Goal: Task Accomplishment & Management: Manage account settings

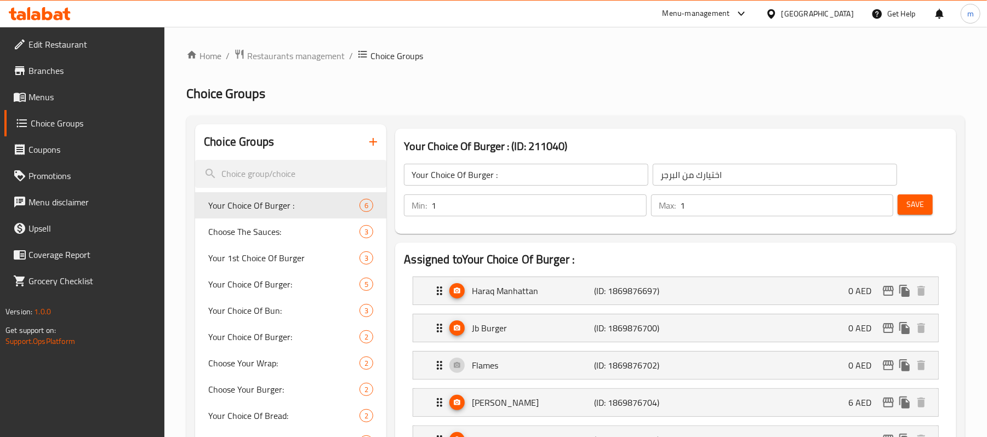
click at [45, 102] on span "Menus" at bounding box center [93, 96] width 128 height 13
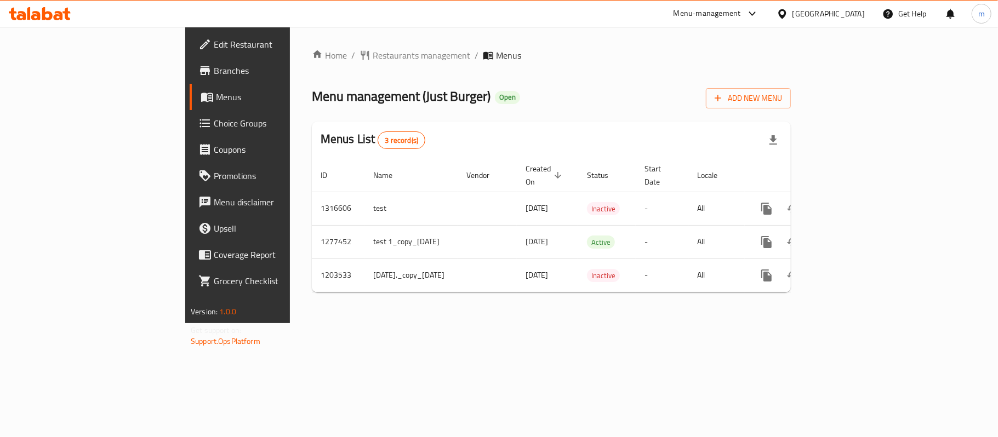
click at [645, 66] on div "Home / Restaurants management / Menus Menu management ( Just Burger ) Open Add …" at bounding box center [551, 175] width 479 height 253
click at [214, 69] on span "Branches" at bounding box center [278, 70] width 129 height 13
click at [55, 15] on icon at bounding box center [58, 15] width 9 height 9
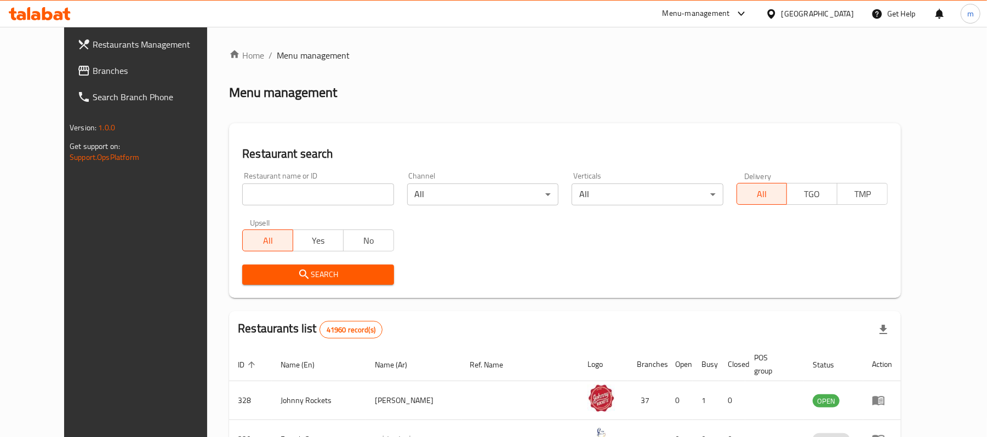
click at [93, 68] on span "Branches" at bounding box center [157, 70] width 128 height 13
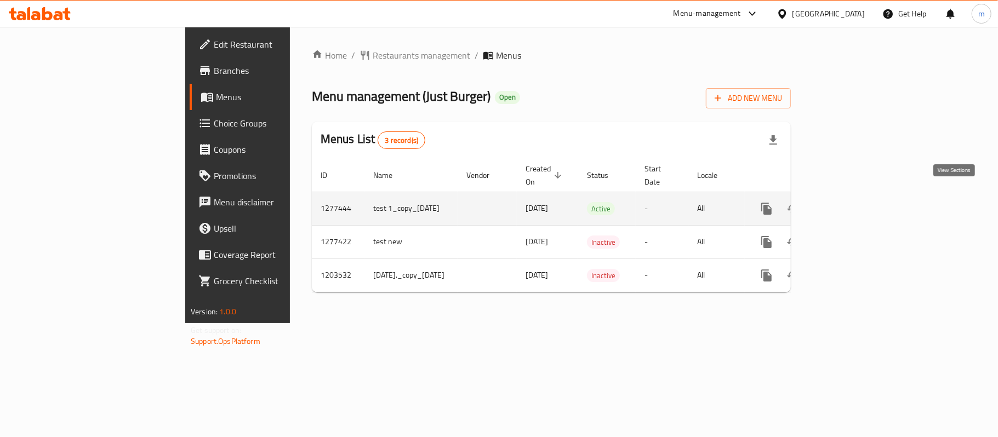
click at [851, 204] on icon "enhanced table" at bounding box center [846, 209] width 10 height 10
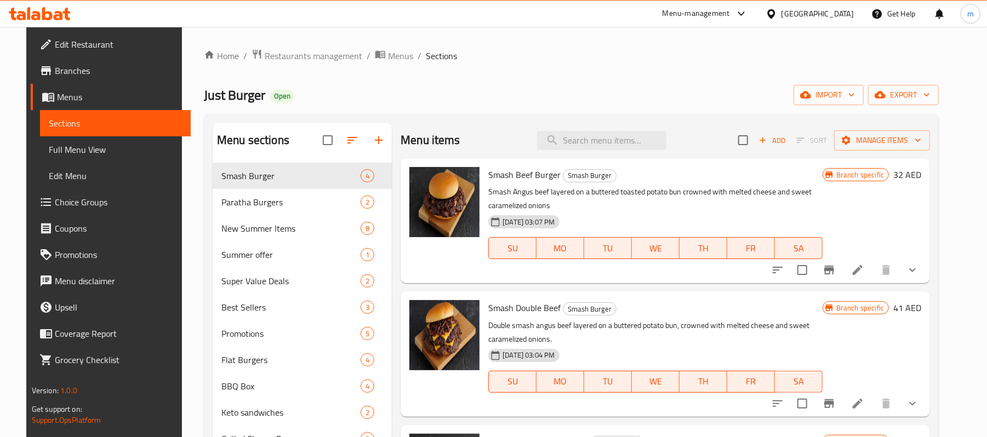
click at [57, 99] on span "Menus" at bounding box center [120, 96] width 126 height 13
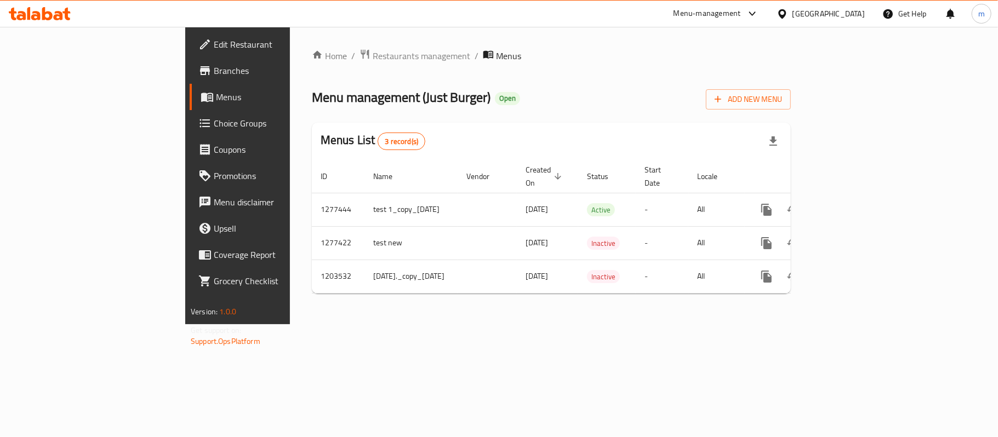
click at [465, 84] on div "Home / Restaurants management / Menus Menu management ( Just Burger ) Open Add …" at bounding box center [551, 176] width 479 height 254
click at [373, 56] on span "Restaurants management" at bounding box center [422, 55] width 98 height 13
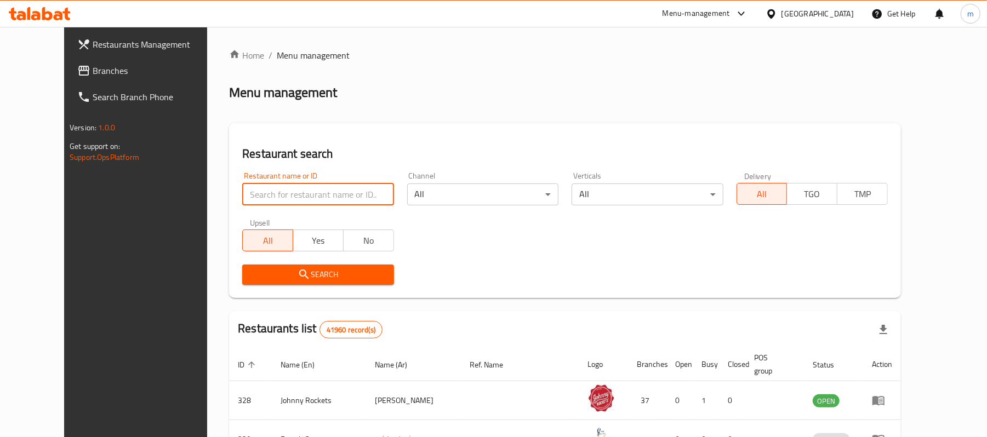
click at [316, 187] on input "search" at bounding box center [317, 195] width 151 height 22
paste input "8759"
type input "8759"
click button "Search" at bounding box center [317, 275] width 151 height 20
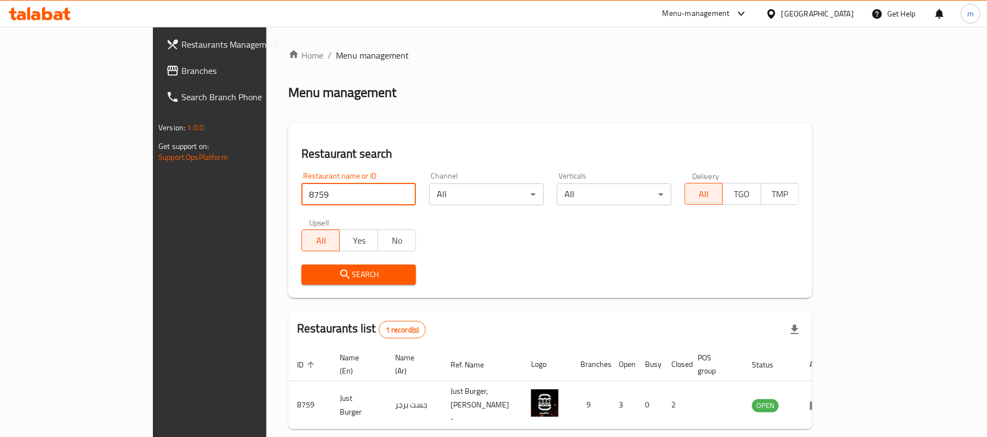
click at [310, 278] on span "Search" at bounding box center [358, 275] width 97 height 14
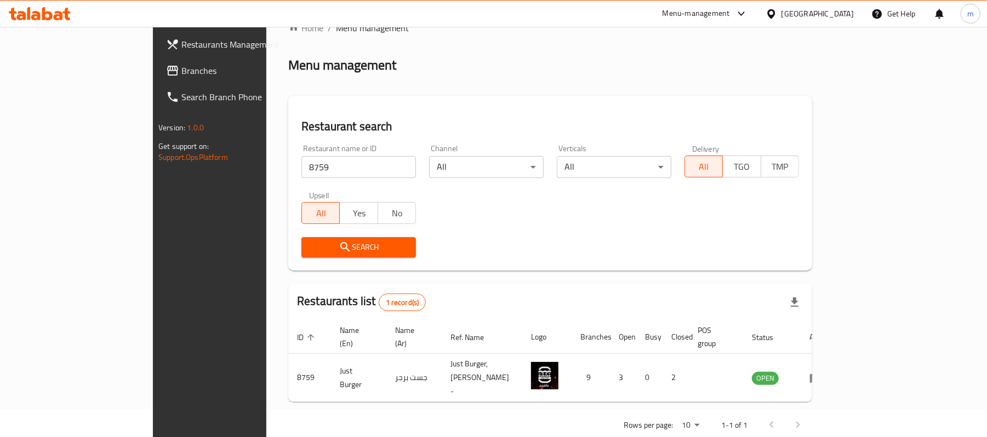
scroll to position [31, 0]
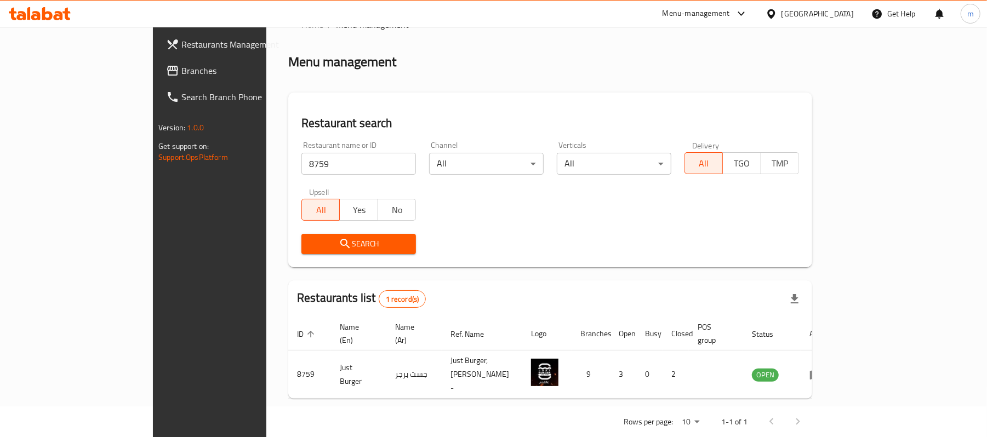
click at [603, 278] on div "Home / Menu management Menu management Restaurant search Restaurant name or ID …" at bounding box center [550, 227] width 524 height 418
click at [601, 294] on div "Restaurants list 1 record(s)" at bounding box center [550, 299] width 524 height 37
click at [463, 246] on div "Search" at bounding box center [550, 243] width 511 height 33
click at [461, 294] on div "Restaurants list 1 record(s)" at bounding box center [550, 299] width 524 height 37
click at [181, 69] on span "Branches" at bounding box center [245, 70] width 128 height 13
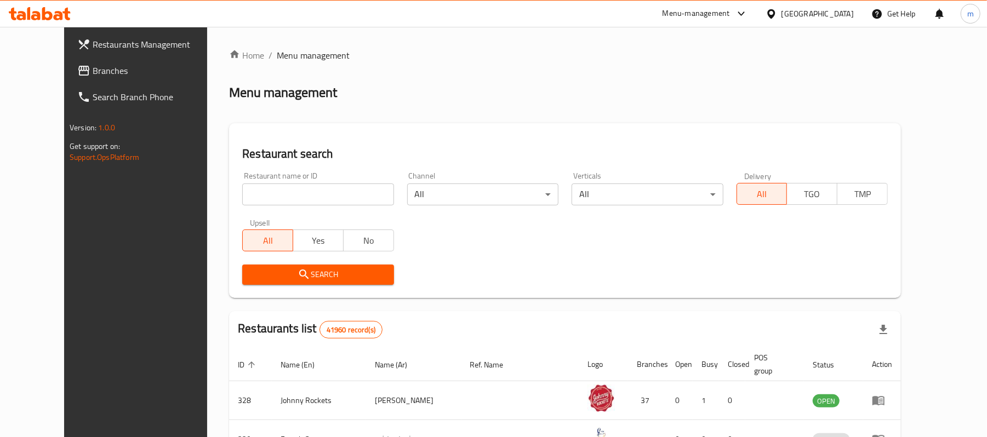
drag, startPoint x: 61, startPoint y: 69, endPoint x: 66, endPoint y: 73, distance: 6.2
click at [93, 69] on span "Branches" at bounding box center [157, 70] width 128 height 13
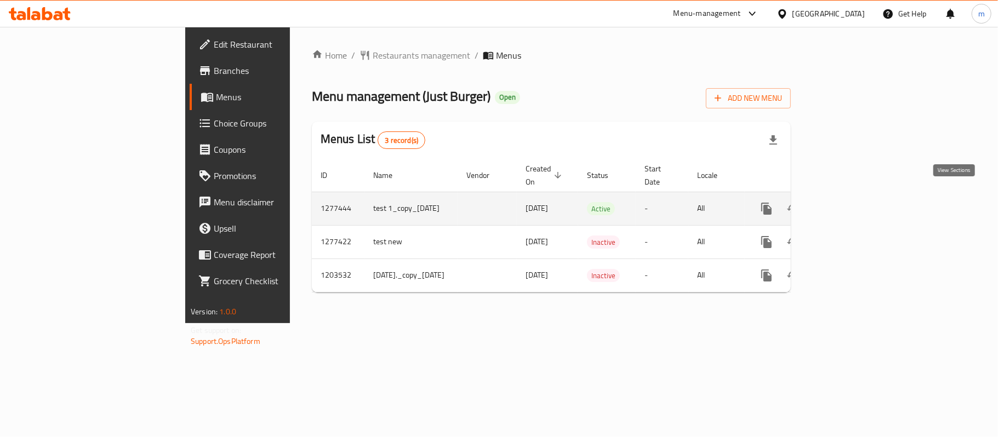
click at [851, 204] on icon "enhanced table" at bounding box center [846, 209] width 10 height 10
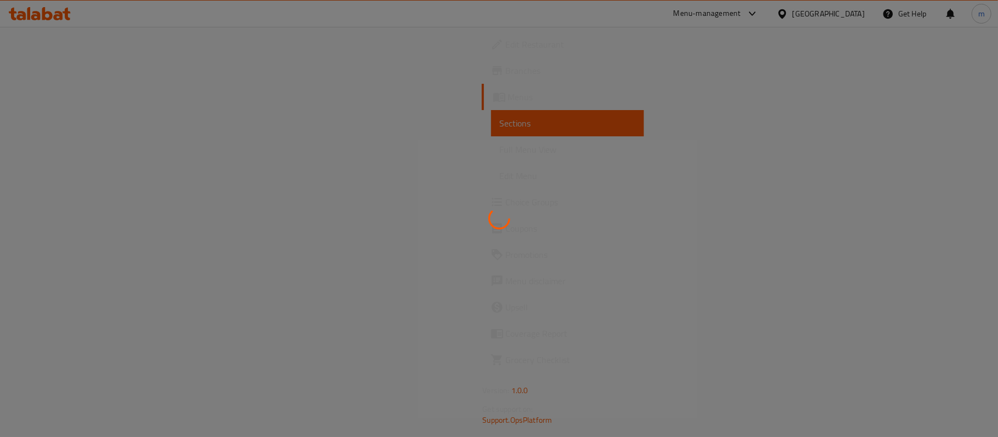
click at [58, 102] on div at bounding box center [499, 218] width 998 height 437
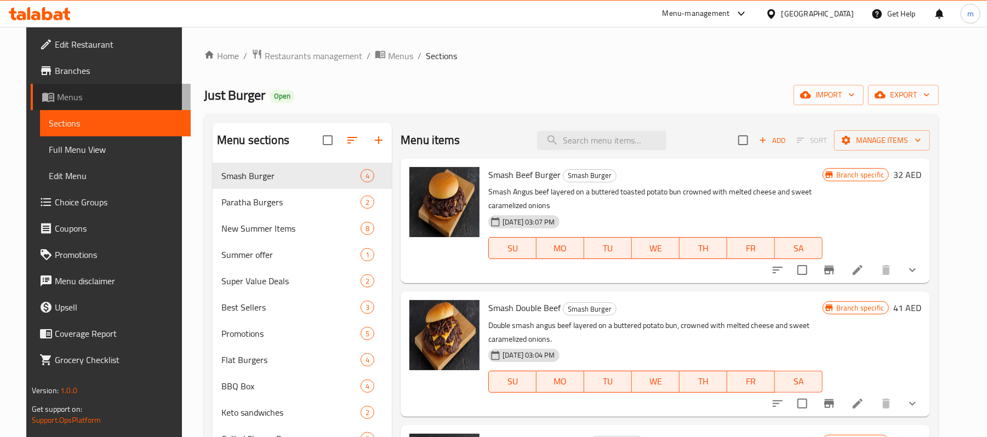
click at [57, 92] on span "Menus" at bounding box center [120, 96] width 126 height 13
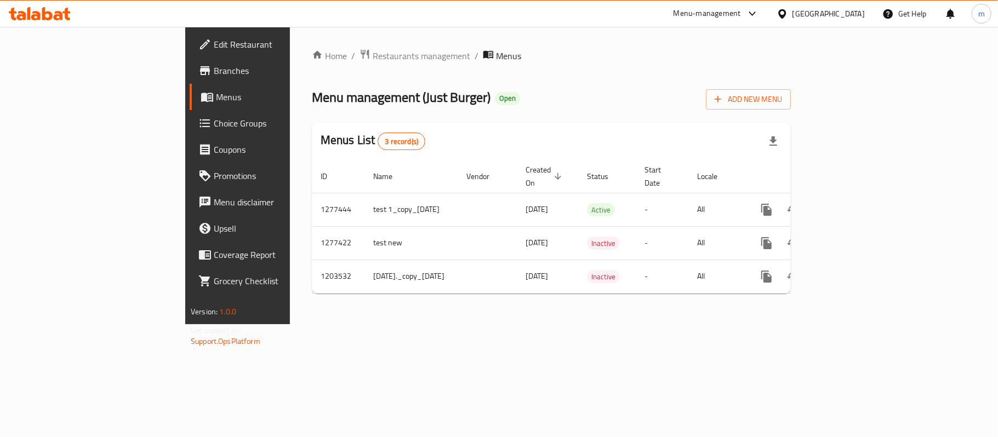
click at [481, 66] on div "Home / Restaurants management / Menus Menu management ( Just Burger ) Open Add …" at bounding box center [551, 176] width 479 height 254
click at [373, 54] on span "Restaurants management" at bounding box center [422, 55] width 98 height 13
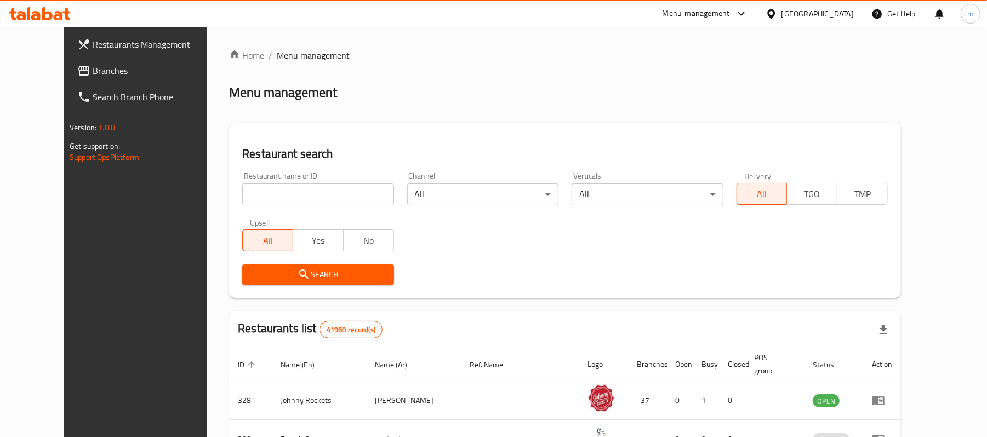
click at [277, 194] on input "search" at bounding box center [317, 195] width 151 height 22
paste input "8759"
type input "8759"
click button "Search" at bounding box center [317, 275] width 151 height 20
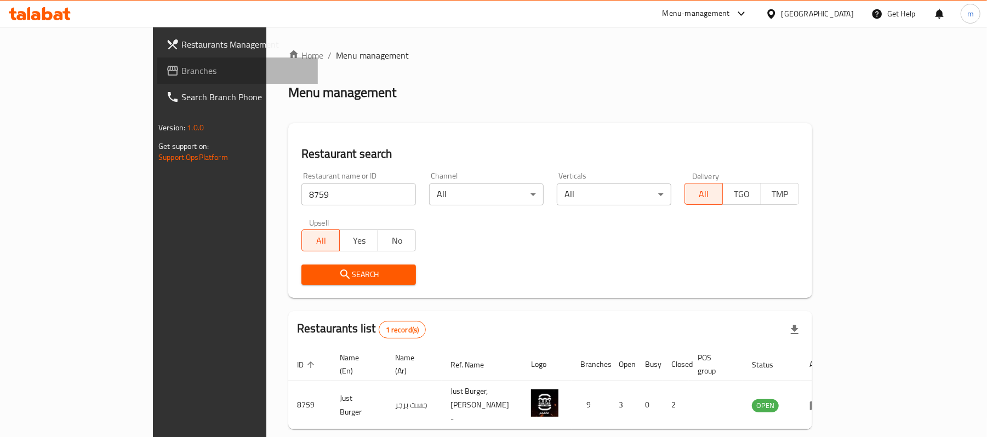
click at [181, 70] on span "Branches" at bounding box center [245, 70] width 128 height 13
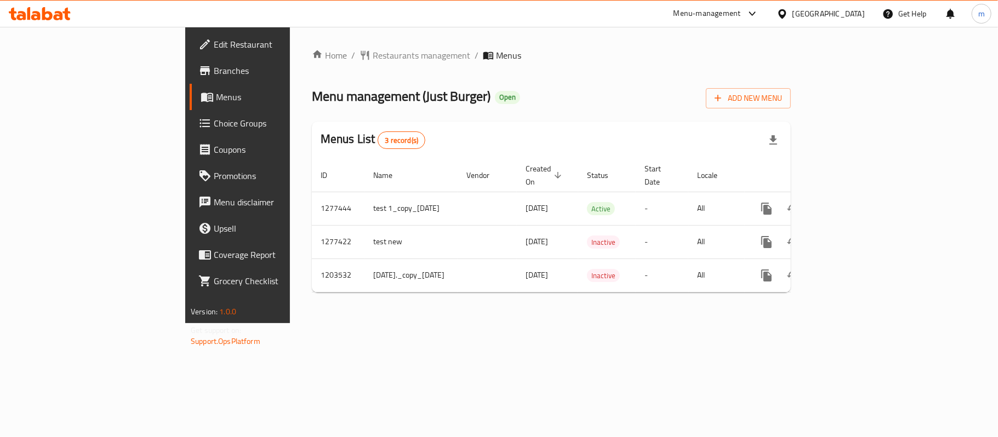
click at [466, 70] on div "Home / Restaurants management / Menus Menu management ( Just Burger ) Open Add …" at bounding box center [551, 175] width 479 height 253
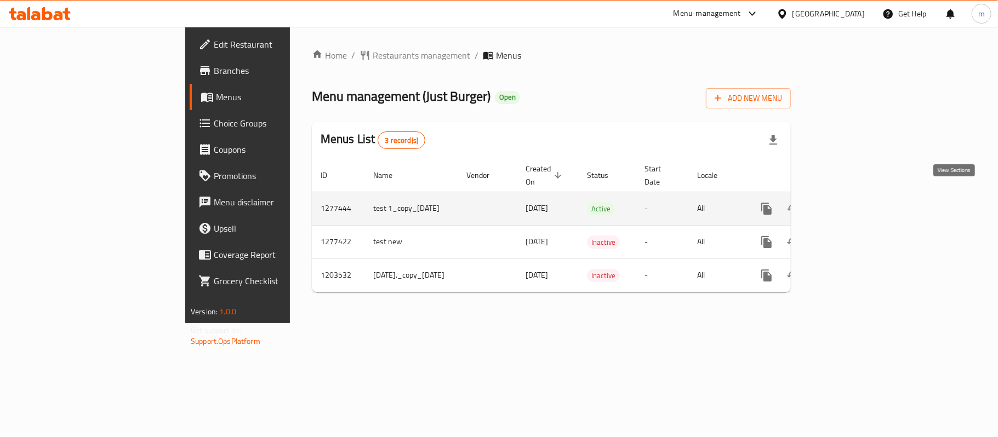
click at [852, 202] on icon "enhanced table" at bounding box center [845, 208] width 13 height 13
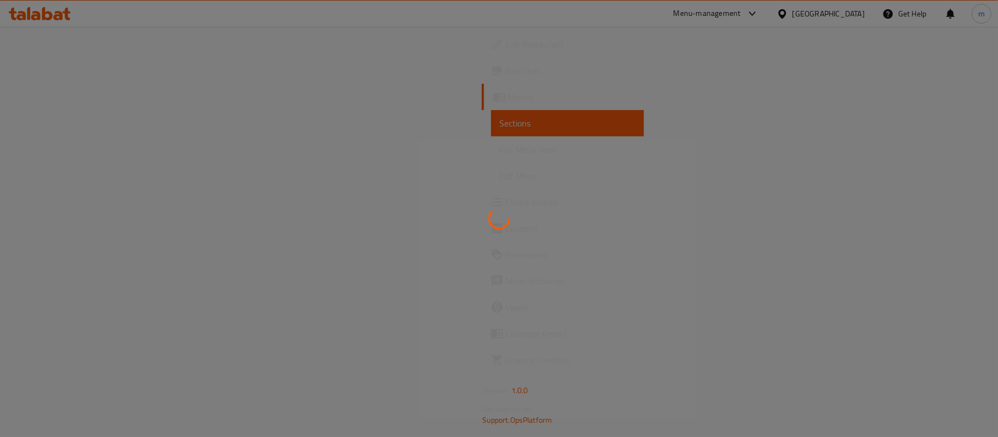
click at [66, 200] on div at bounding box center [499, 218] width 998 height 437
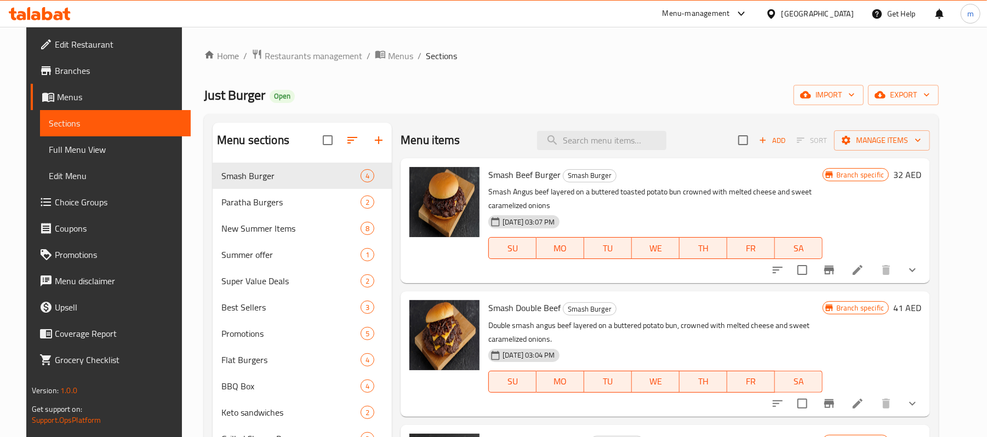
click at [66, 200] on span "Choice Groups" at bounding box center [119, 202] width 128 height 13
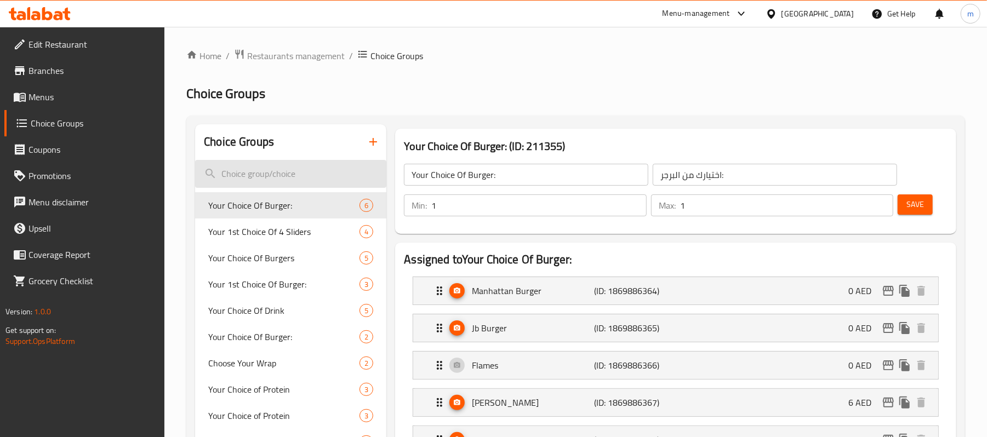
click at [272, 176] on input "search" at bounding box center [290, 174] width 191 height 28
click at [275, 180] on input "search" at bounding box center [290, 174] width 191 height 28
paste input "Double"
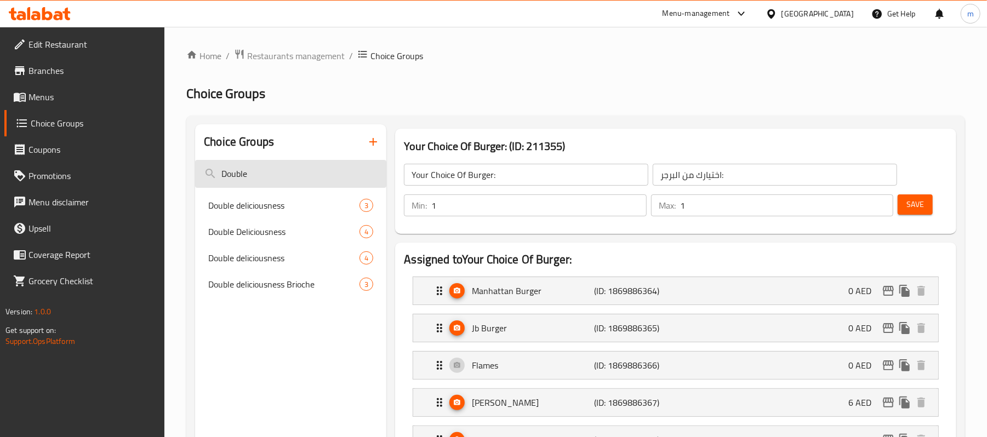
type input "Double"
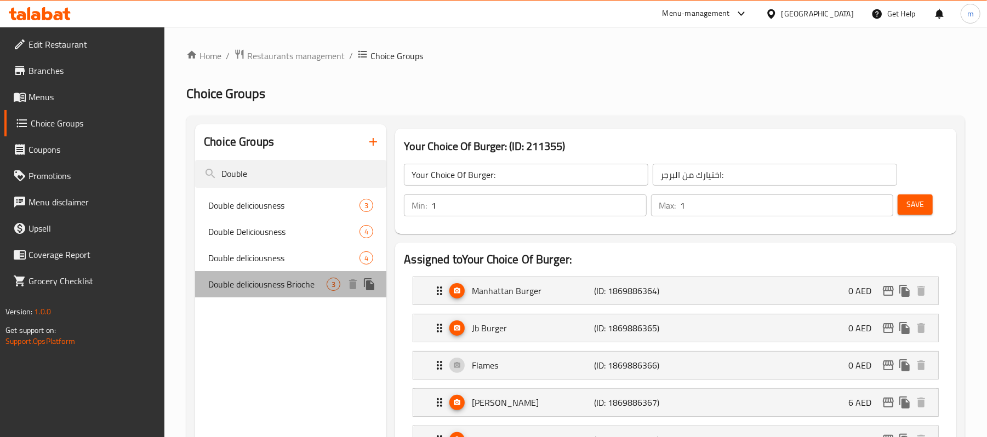
click at [277, 279] on span "Double deliciousness Brioche" at bounding box center [267, 284] width 118 height 13
type input "Double deliciousness Brioche"
type input "لذة دبل بريوش"
type input "0"
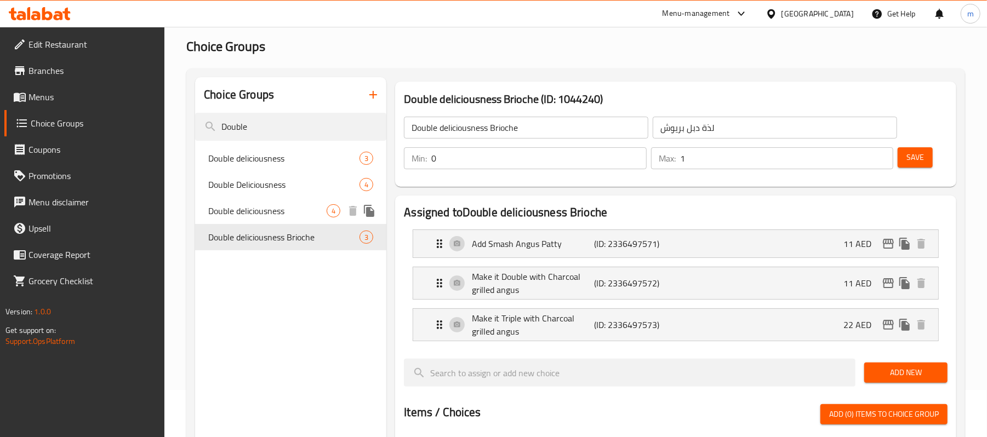
scroll to position [73, 0]
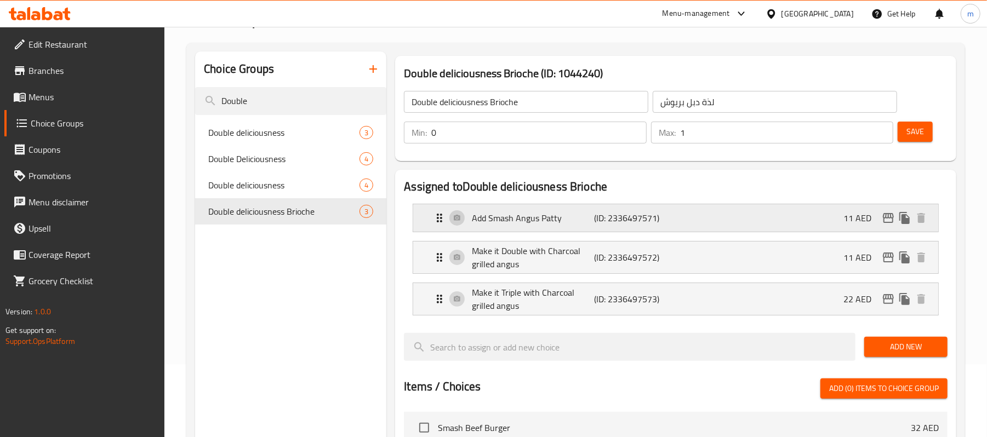
click at [529, 220] on p "Add Smash Angus Patty" at bounding box center [533, 218] width 122 height 13
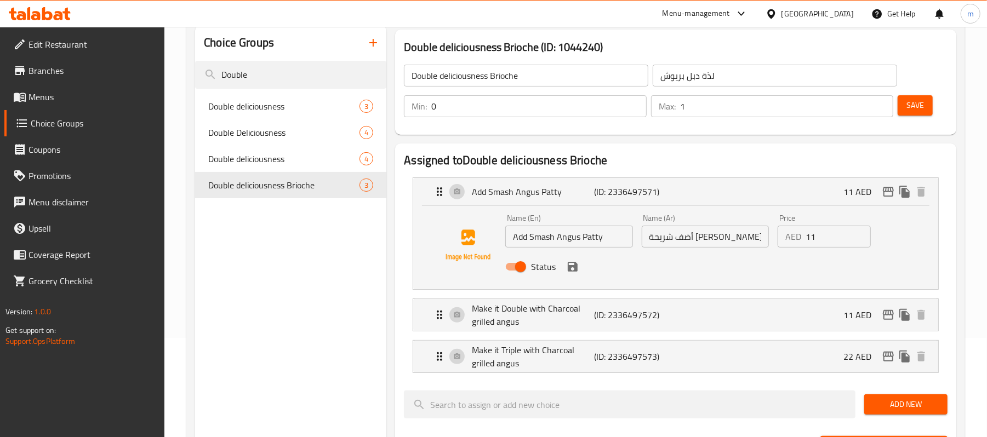
scroll to position [146, 0]
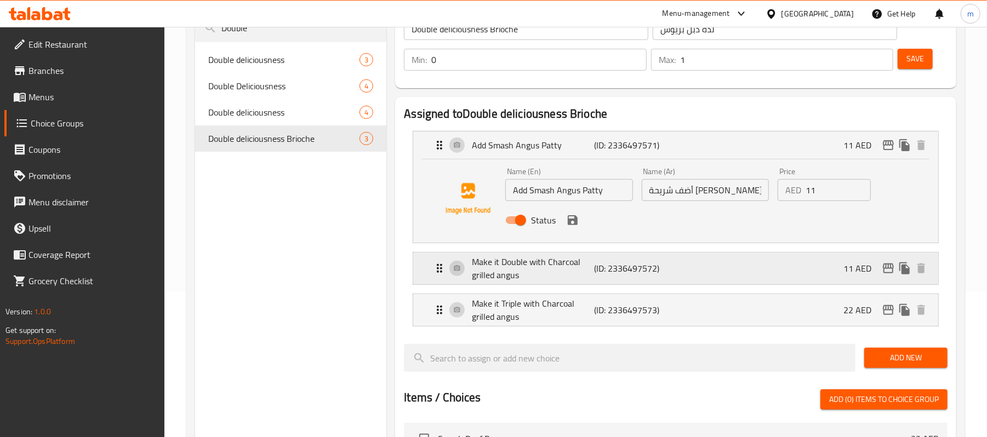
click at [579, 261] on p "Make it Double with Charcoal grilled angus" at bounding box center [533, 268] width 122 height 26
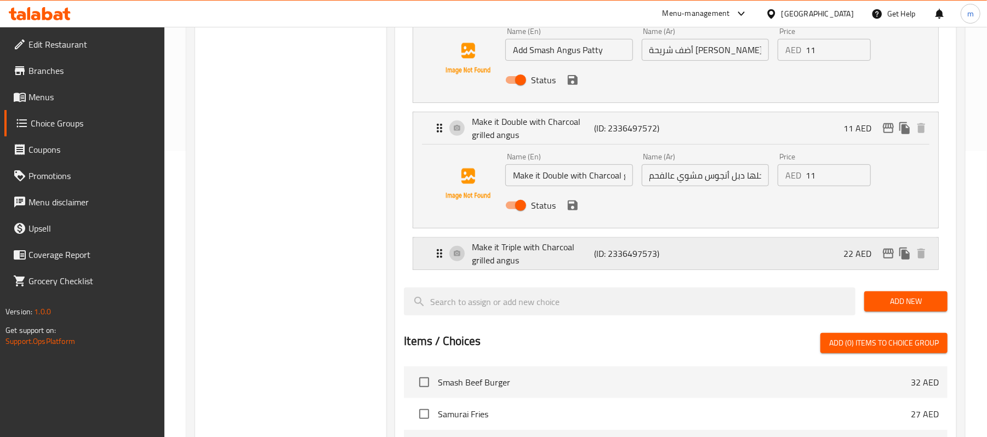
scroll to position [292, 0]
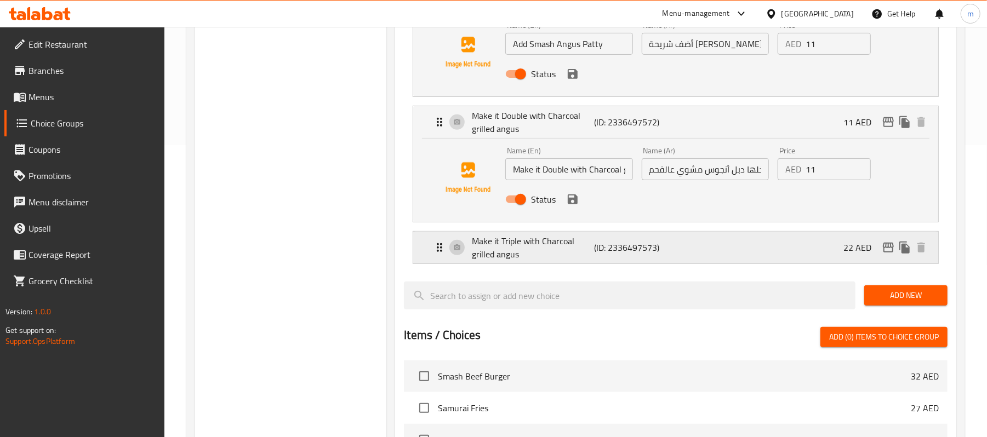
click at [583, 249] on p "Make it Triple with Charcoal grilled angus" at bounding box center [533, 248] width 122 height 26
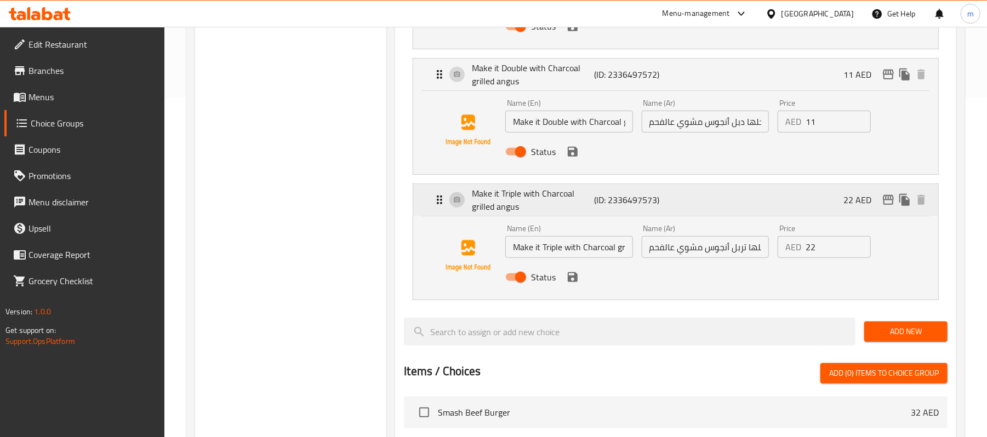
scroll to position [365, 0]
